Goal: Information Seeking & Learning: Learn about a topic

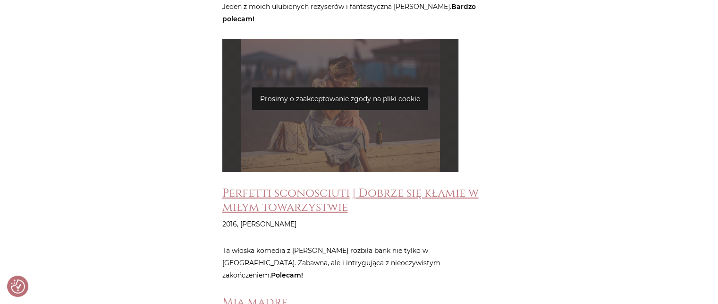
scroll to position [2691, 0]
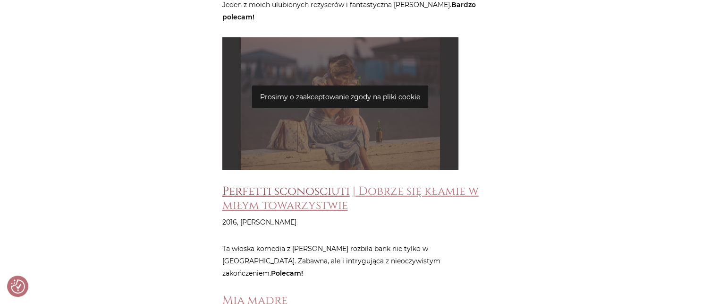
click at [330, 183] on link "Perfetti sconosciuti" at bounding box center [285, 191] width 127 height 16
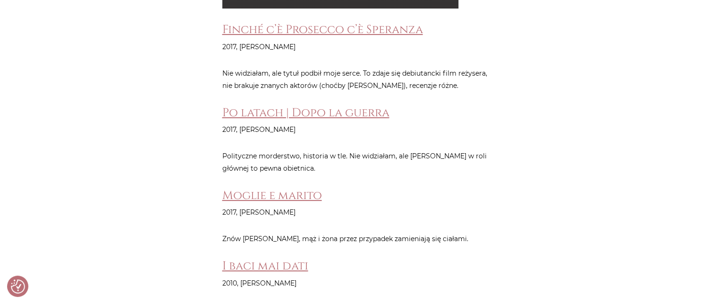
scroll to position [3684, 0]
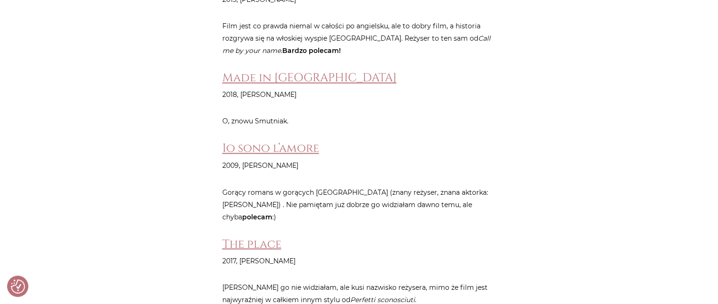
scroll to position [5213, 0]
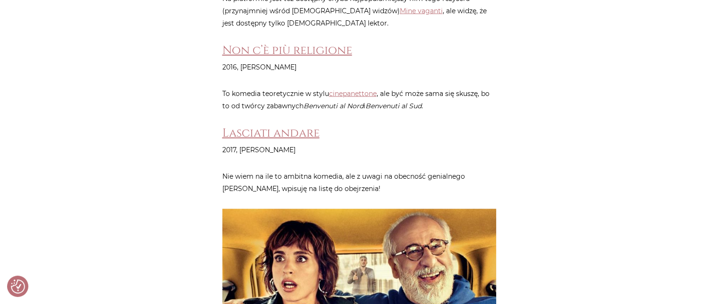
scroll to position [5604, 0]
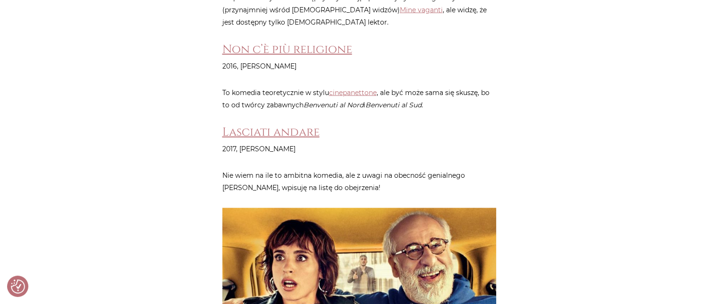
click at [351, 208] on img at bounding box center [359, 263] width 274 height 110
click at [277, 124] on link "Lasciati andare" at bounding box center [270, 132] width 97 height 16
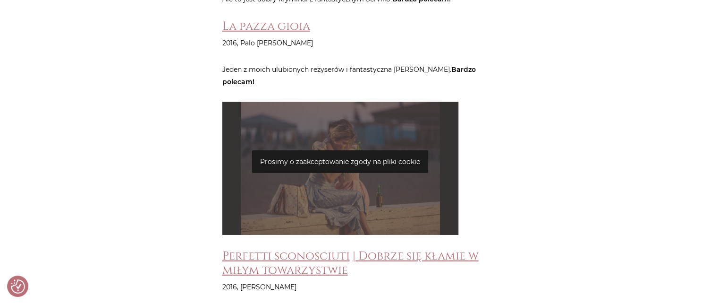
scroll to position [2596, 0]
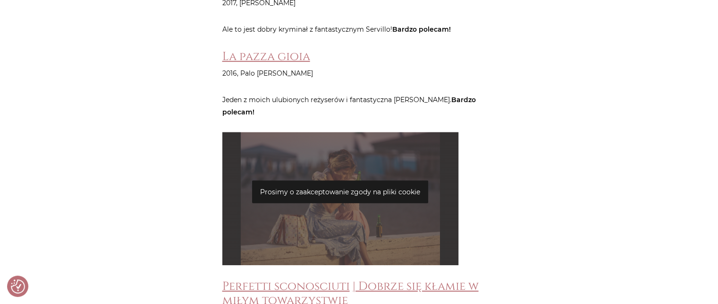
click at [328, 180] on p "Prosimy o zaakceptowanie zgody na pliki cookie" at bounding box center [340, 191] width 176 height 23
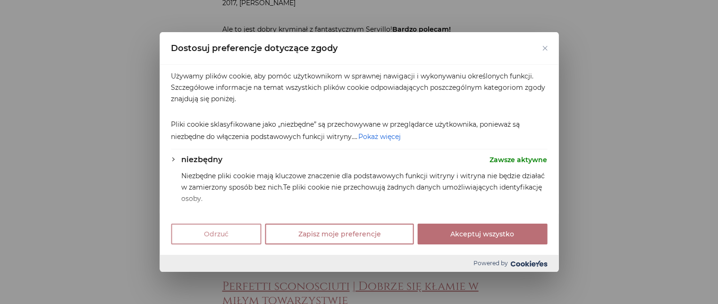
click at [228, 232] on button "Odrzuć" at bounding box center [216, 233] width 91 height 21
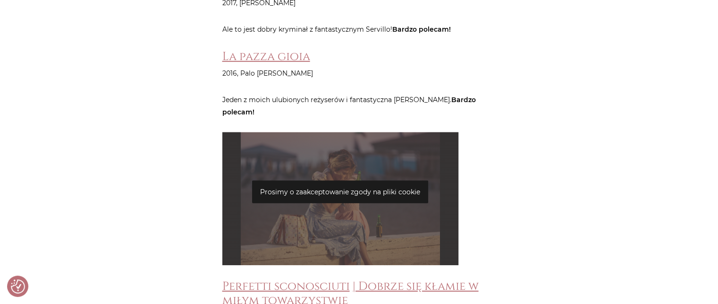
click at [367, 176] on div "Prosimy o zaakceptowanie zgody na pliki cookie" at bounding box center [340, 198] width 236 height 133
click at [327, 180] on p "Prosimy o zaakceptowanie zgody na pliki cookie" at bounding box center [340, 191] width 176 height 23
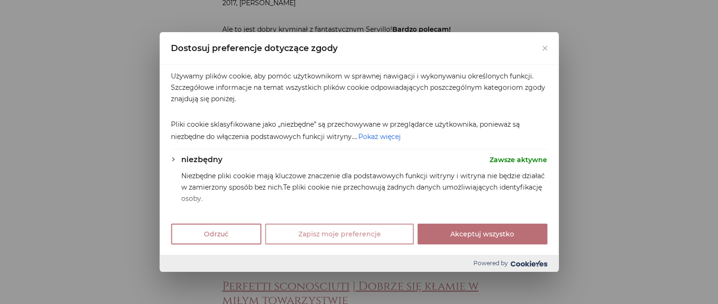
click at [359, 235] on button "Zapisz moje preferencje" at bounding box center [339, 233] width 149 height 21
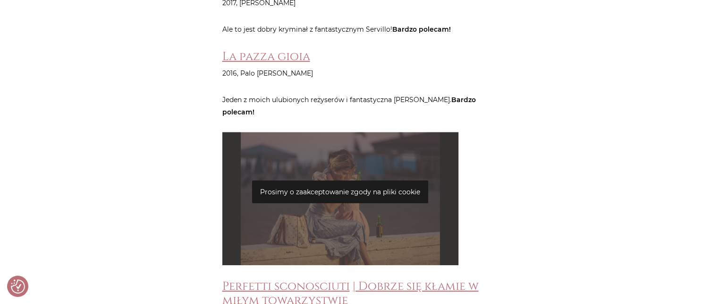
click at [358, 180] on p "Prosimy o zaakceptowanie zgody na pliki cookie" at bounding box center [340, 191] width 176 height 23
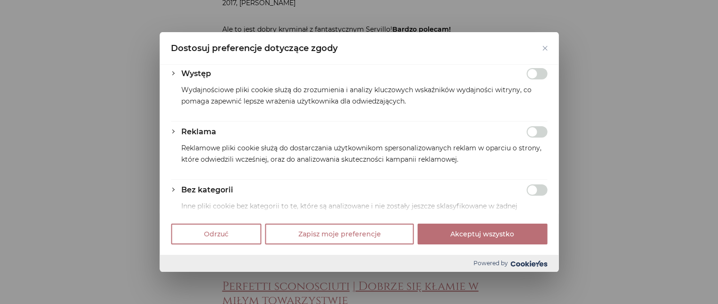
scroll to position [310, 0]
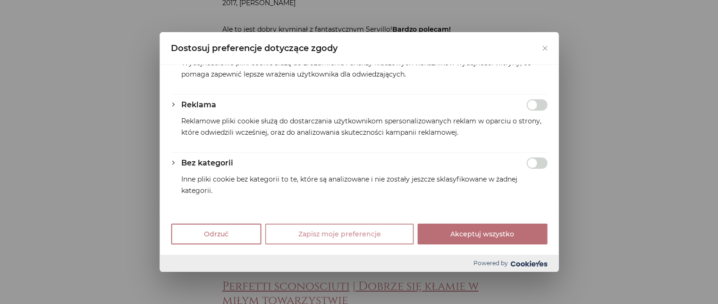
click at [356, 233] on button "Zapisz moje preferencje" at bounding box center [339, 233] width 149 height 21
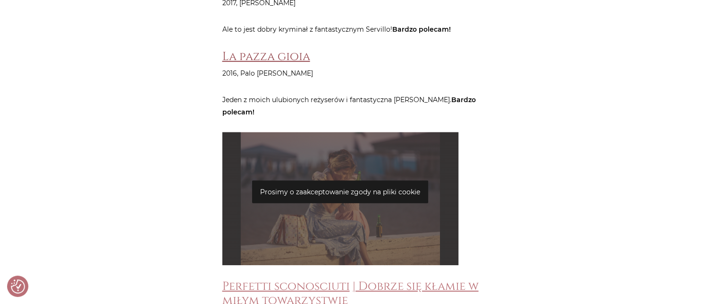
scroll to position [2588, 0]
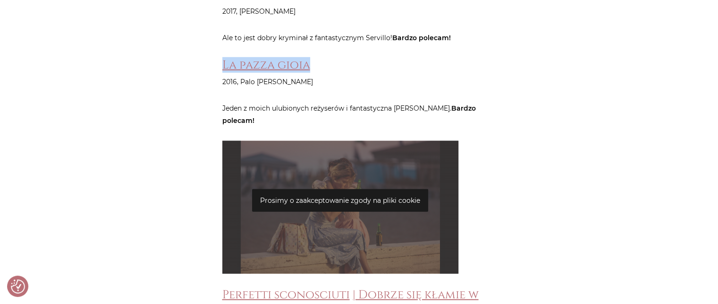
drag, startPoint x: 331, startPoint y: 5, endPoint x: 210, endPoint y: 16, distance: 122.3
copy link "La pazza gioia"
click at [262, 57] on link "La pazza gioia" at bounding box center [266, 65] width 88 height 16
